Goal: Transaction & Acquisition: Download file/media

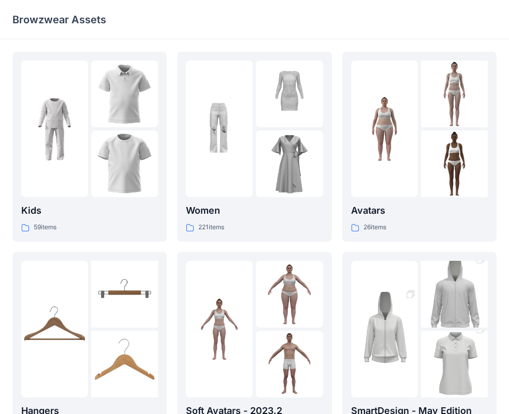
drag, startPoint x: 153, startPoint y: 3, endPoint x: 222, endPoint y: 27, distance: 73.2
click at [222, 27] on div "Browzwear Assets" at bounding box center [254, 19] width 509 height 39
click at [160, 144] on link "Kids 59 items" at bounding box center [89, 147] width 154 height 190
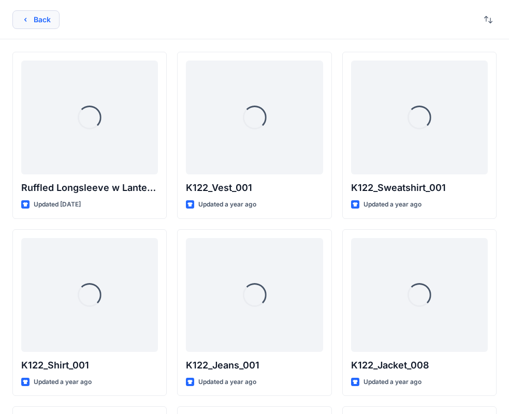
click at [24, 13] on button "Back" at bounding box center [35, 19] width 47 height 19
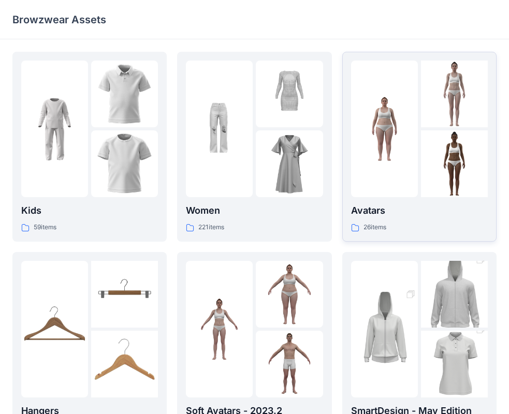
click at [355, 140] on img at bounding box center [384, 129] width 67 height 67
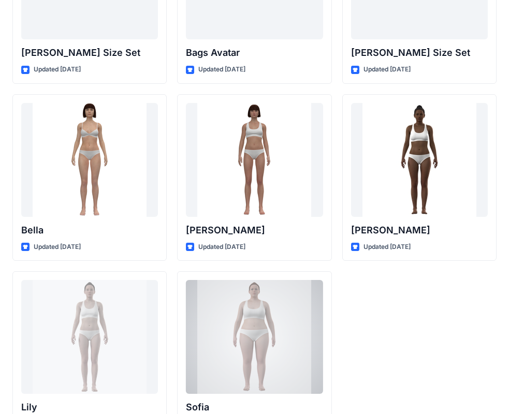
scroll to position [1236, 0]
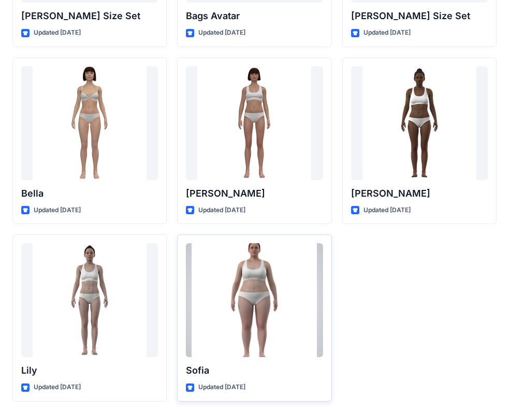
click at [216, 279] on div at bounding box center [254, 300] width 137 height 114
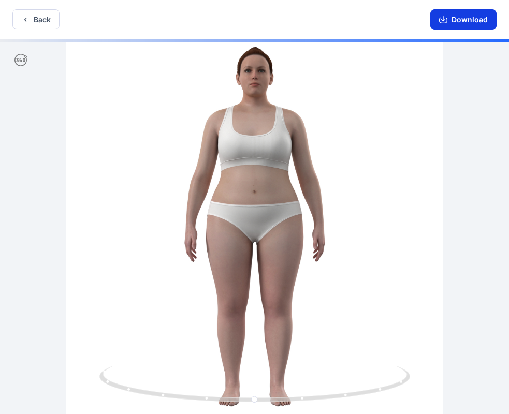
click at [470, 25] on button "Download" at bounding box center [463, 19] width 66 height 21
click at [470, 16] on button "Download" at bounding box center [463, 19] width 66 height 21
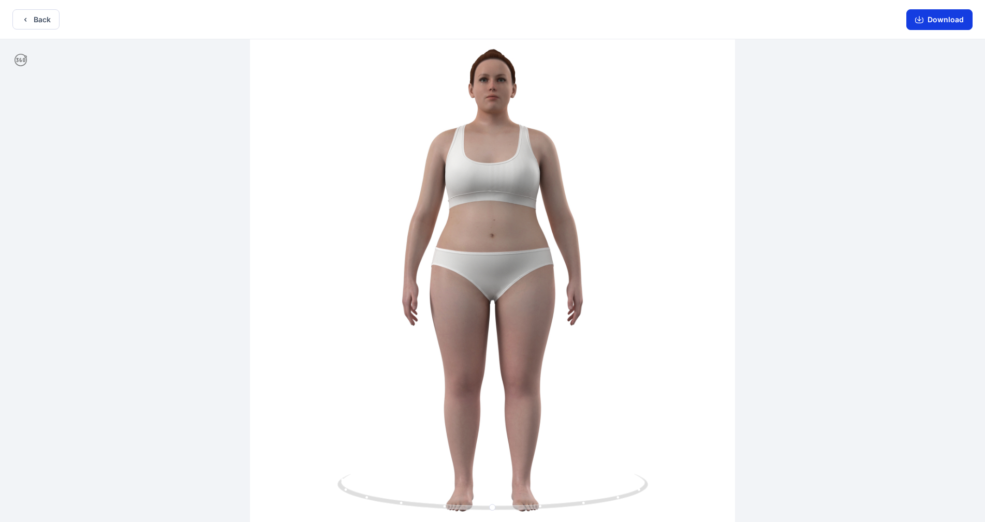
click at [517, 16] on button "Download" at bounding box center [940, 19] width 66 height 21
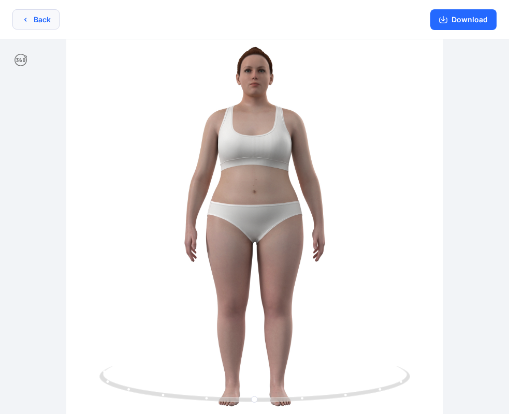
click at [52, 26] on button "Back" at bounding box center [35, 19] width 47 height 20
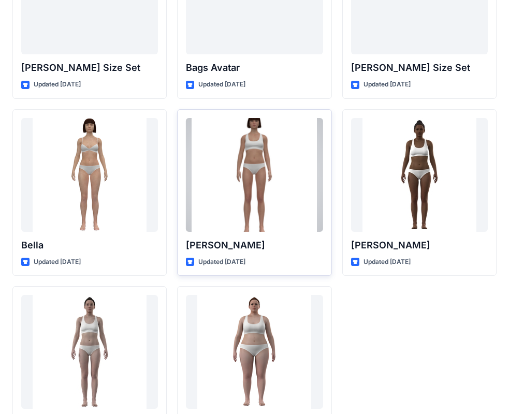
scroll to position [1236, 0]
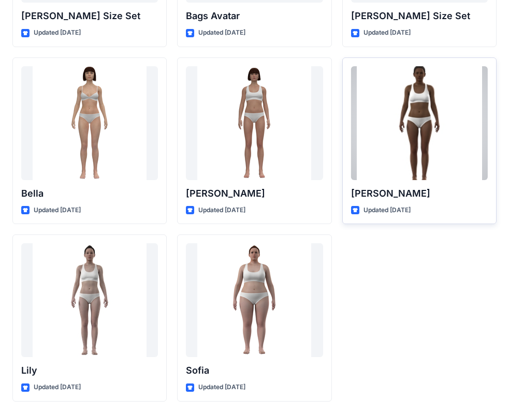
click at [419, 125] on div at bounding box center [419, 123] width 137 height 114
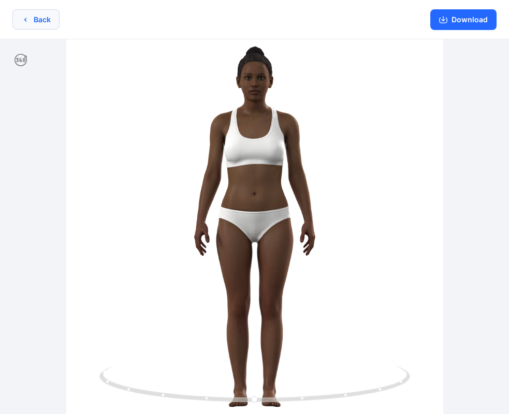
click at [34, 13] on button "Back" at bounding box center [35, 19] width 47 height 20
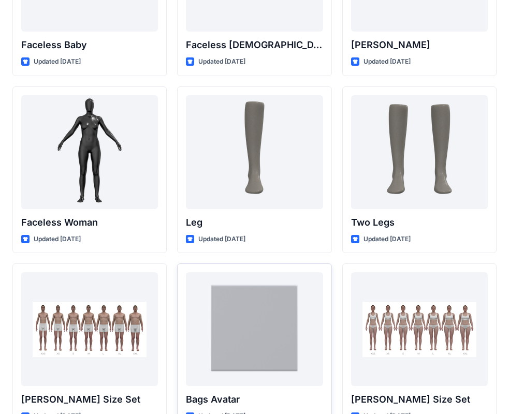
scroll to position [956, 0]
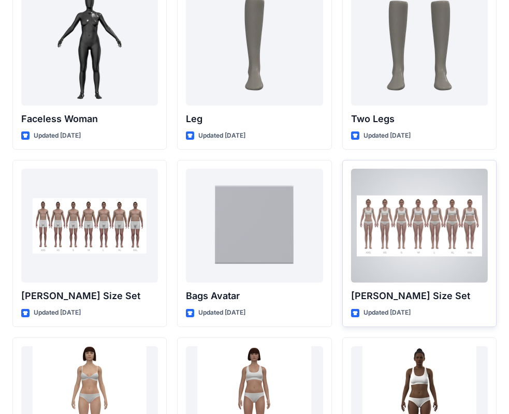
click at [395, 255] on div at bounding box center [419, 226] width 137 height 114
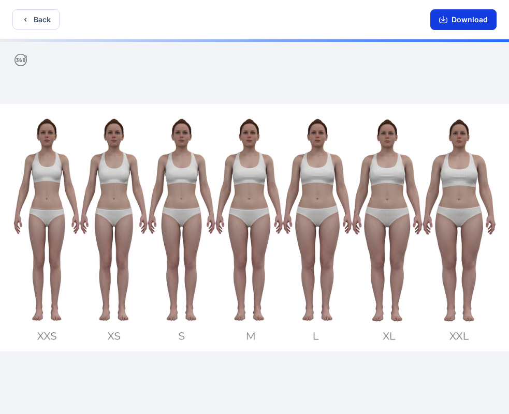
click at [465, 19] on button "Download" at bounding box center [463, 19] width 66 height 21
